Goal: Task Accomplishment & Management: Use online tool/utility

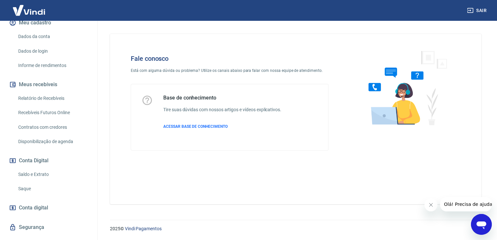
scroll to position [143, 0]
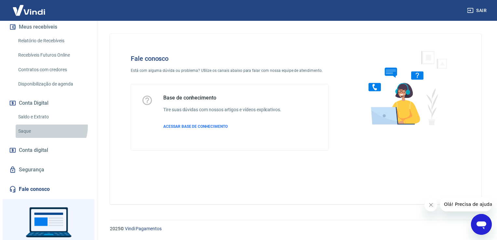
click at [51, 127] on link "Saque" at bounding box center [53, 131] width 74 height 13
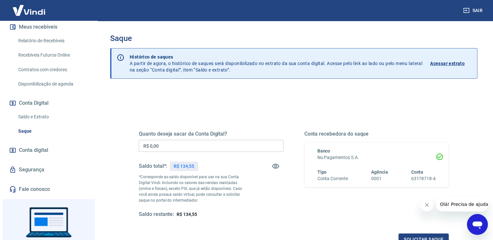
click at [194, 145] on input "R$ 0,00" at bounding box center [211, 146] width 145 height 12
type input "R$ 134,55"
click at [415, 236] on button "Solicitar saque" at bounding box center [423, 240] width 50 height 12
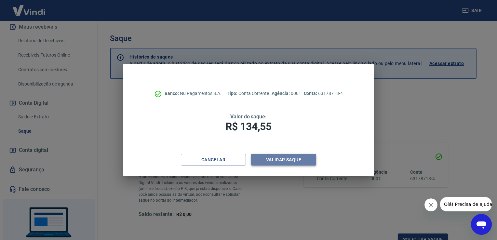
click at [274, 161] on button "Validar saque" at bounding box center [283, 160] width 65 height 12
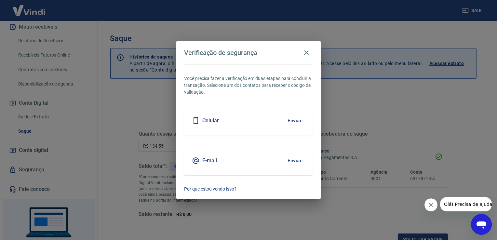
scroll to position [5, 0]
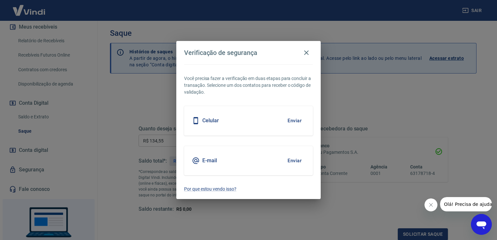
click at [266, 162] on div "E-mail Enviar" at bounding box center [248, 160] width 129 height 29
click at [294, 159] on button "Enviar" at bounding box center [294, 161] width 21 height 14
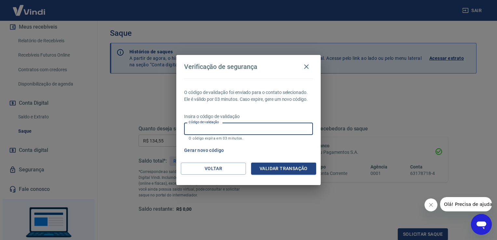
click at [205, 130] on input "Código de validação" at bounding box center [248, 129] width 129 height 12
paste input "787062"
type input "787062"
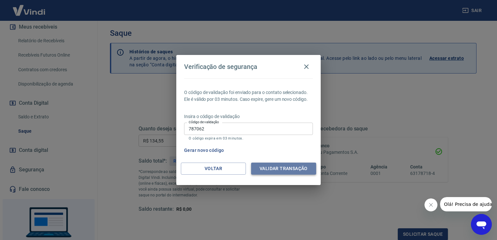
click at [286, 171] on button "Validar transação" at bounding box center [283, 169] width 65 height 12
